Goal: Subscribe to service/newsletter

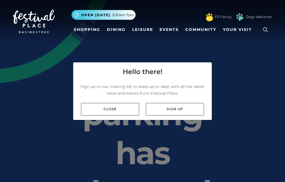
click at [174, 115] on link "Sign up" at bounding box center [175, 109] width 58 height 13
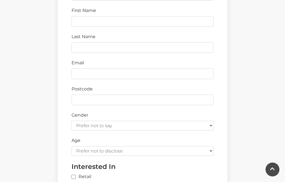
scroll to position [234, 0]
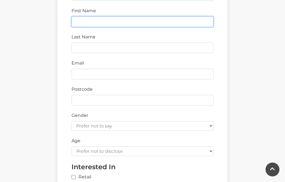
click at [79, 20] on input "First Name" at bounding box center [143, 21] width 142 height 11
type input "Jennifer"
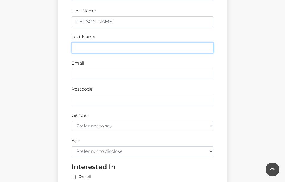
click at [79, 45] on input "Last Name" at bounding box center [143, 48] width 142 height 11
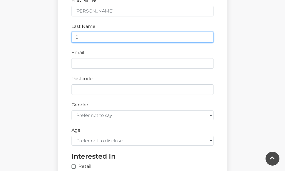
type input "B"
type input "J"
type input "Binns"
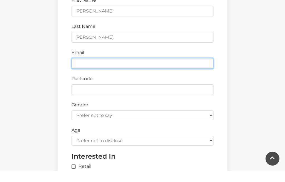
click at [79, 69] on input "Email" at bounding box center [143, 74] width 142 height 11
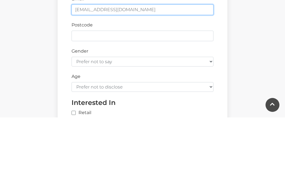
type input "jenbinns49@gmail.com"
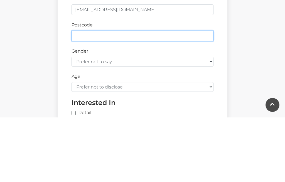
click at [79, 95] on input "Postcode" at bounding box center [143, 100] width 142 height 11
type input "SP104HB"
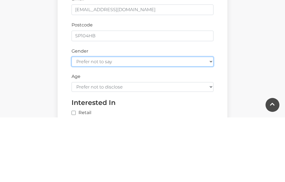
click at [211, 121] on select "Prefer not to say Female Male" at bounding box center [143, 126] width 142 height 10
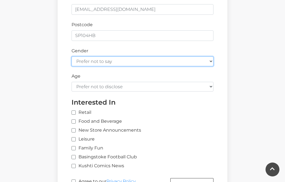
select select "female"
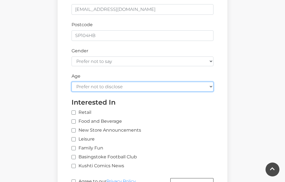
click at [213, 83] on select "Prefer not to disclose Under 18 18-24 25-34 35-44 45-54 55-64 65+" at bounding box center [143, 87] width 142 height 10
select select "65+"
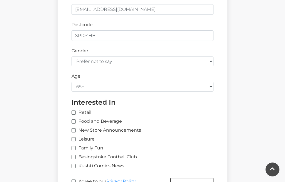
click at [75, 109] on label "Retail" at bounding box center [82, 112] width 20 height 7
click at [75, 111] on input "Retail" at bounding box center [147, 113] width 150 height 4
click at [74, 111] on input "Retail" at bounding box center [147, 113] width 150 height 4
checkbox input "false"
click at [76, 136] on label "Leisure" at bounding box center [83, 139] width 23 height 7
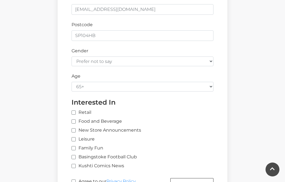
click at [75, 138] on input "Leisure" at bounding box center [74, 140] width 4 height 4
checkbox input "true"
click at [72, 180] on input "Agree to our Privacy Policy" at bounding box center [74, 182] width 4 height 4
checkbox input "true"
click at [193, 181] on button "Subscribe" at bounding box center [191, 184] width 43 height 13
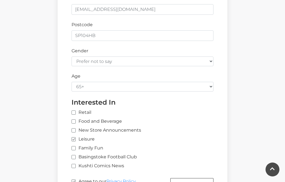
click at [189, 178] on button "Subscribe" at bounding box center [191, 184] width 43 height 13
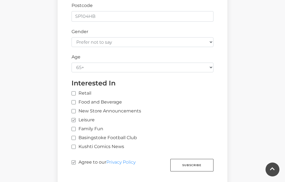
click at [198, 159] on button "Subscribe" at bounding box center [191, 165] width 43 height 13
